Goal: Task Accomplishment & Management: Complete application form

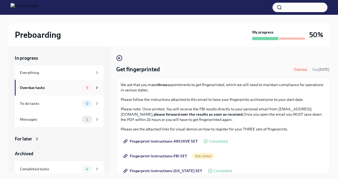
click at [94, 91] on div "5" at bounding box center [90, 87] width 17 height 7
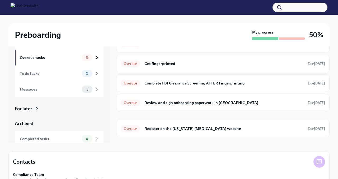
scroll to position [32, 0]
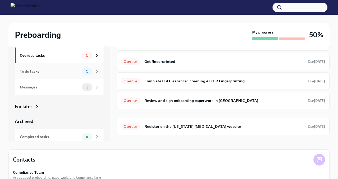
click at [79, 73] on div "To do tasks" at bounding box center [50, 71] width 60 height 6
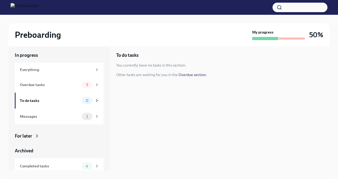
scroll to position [2, 0]
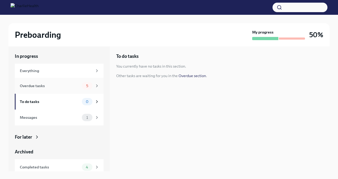
click at [85, 85] on span "5" at bounding box center [87, 86] width 8 height 4
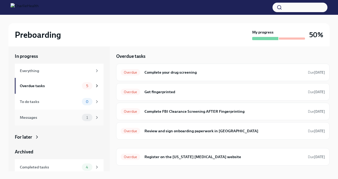
click at [63, 117] on div "Messages" at bounding box center [50, 118] width 60 height 6
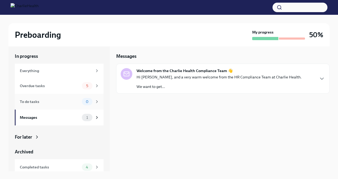
click at [66, 99] on div "To do tasks" at bounding box center [50, 102] width 60 height 6
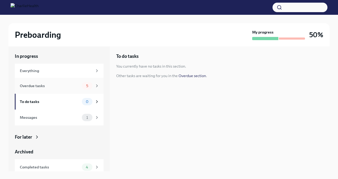
click at [65, 90] on div "Overdue tasks 5" at bounding box center [59, 86] width 89 height 16
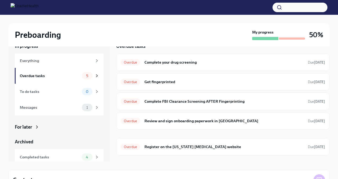
scroll to position [12, 0]
click at [158, 68] on div "Overdue Complete your drug screening Due [DATE]" at bounding box center [223, 61] width 214 height 17
click at [162, 62] on h6 "Complete your drug screening" at bounding box center [224, 62] width 159 height 6
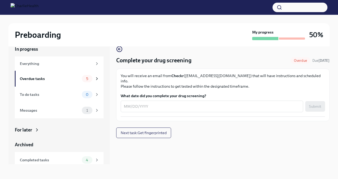
scroll to position [9, 0]
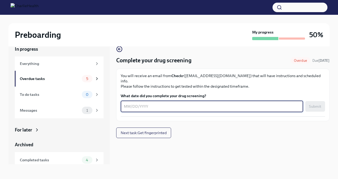
click at [154, 103] on textarea "What date did you complete your drug screening?" at bounding box center [212, 106] width 176 height 6
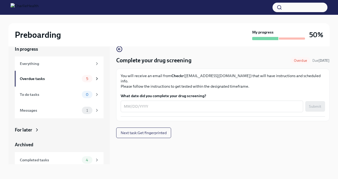
click at [176, 76] on strong "Checkr" at bounding box center [178, 75] width 12 height 5
